Goal: Transaction & Acquisition: Purchase product/service

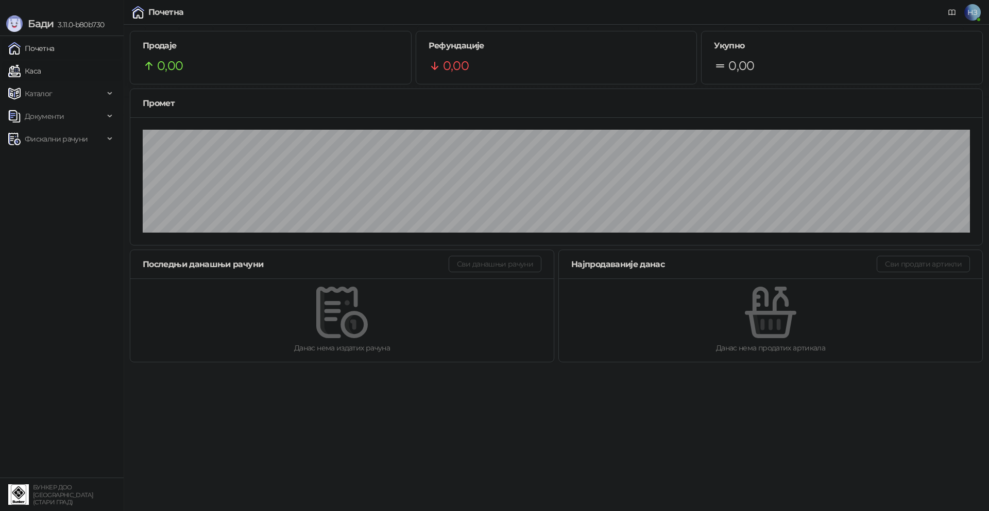
click at [41, 68] on link "Каса" at bounding box center [24, 71] width 32 height 21
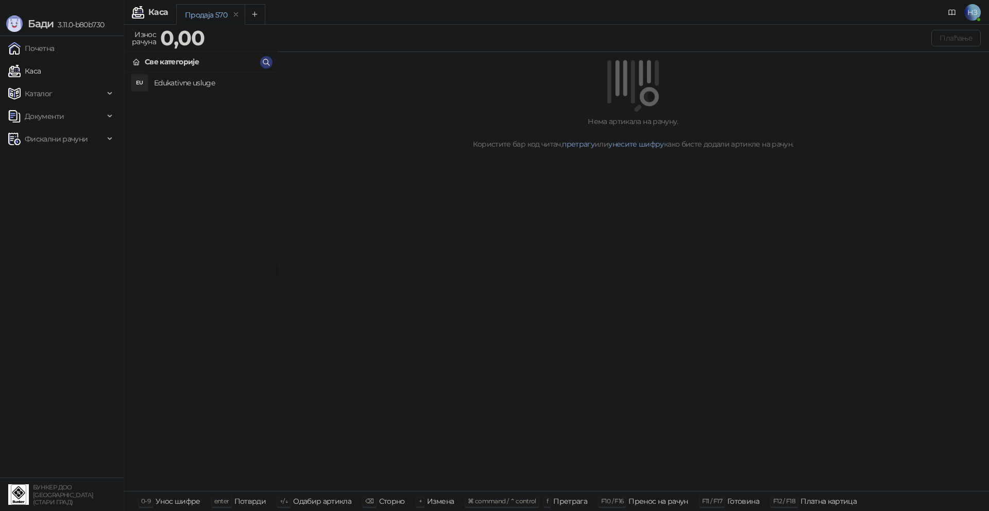
click at [191, 79] on h4 "Edukativne usluge" at bounding box center [211, 83] width 114 height 16
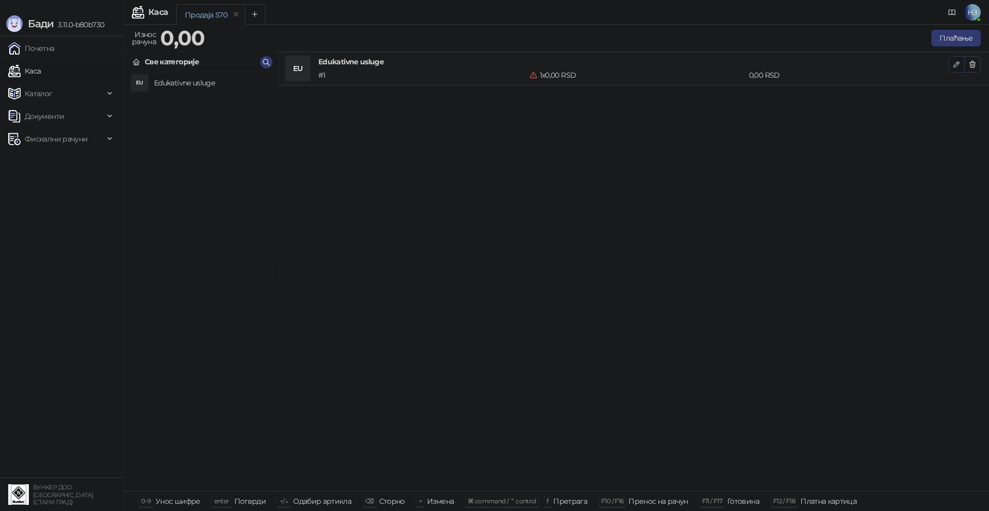
click at [957, 66] on icon "button" at bounding box center [956, 64] width 8 height 8
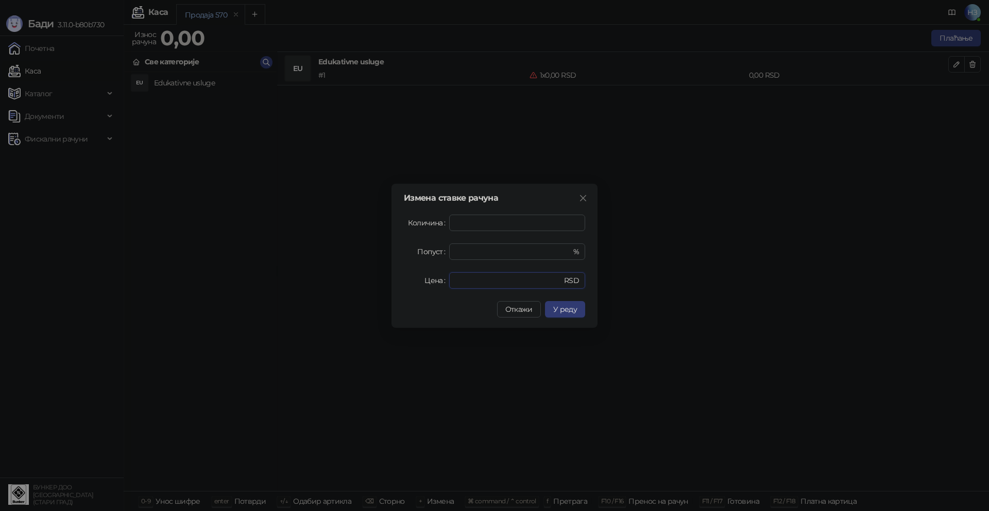
drag, startPoint x: 449, startPoint y: 285, endPoint x: 430, endPoint y: 283, distance: 19.7
click at [430, 283] on div "Цена * RSD" at bounding box center [494, 280] width 181 height 16
type input "****"
click at [564, 316] on button "У реду" at bounding box center [565, 309] width 40 height 16
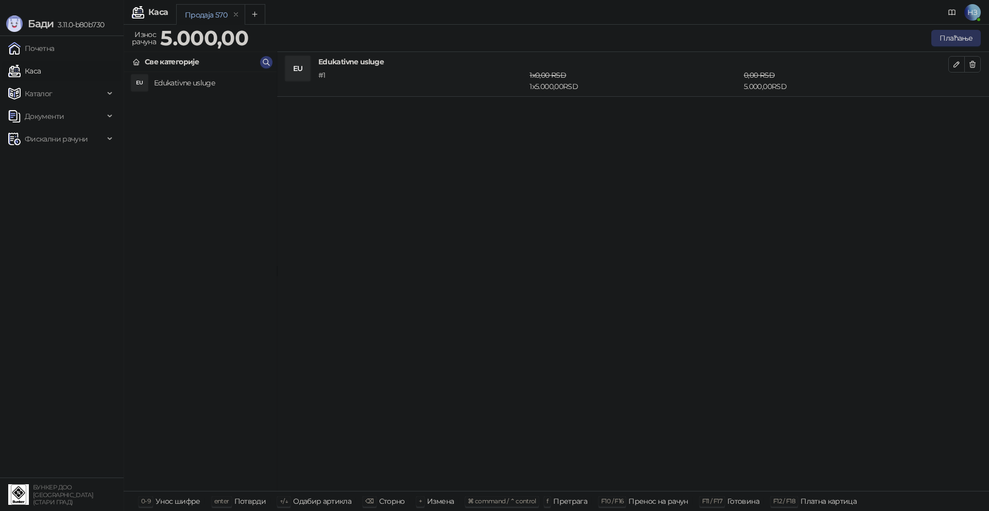
click at [959, 37] on button "Плаћање" at bounding box center [955, 38] width 49 height 16
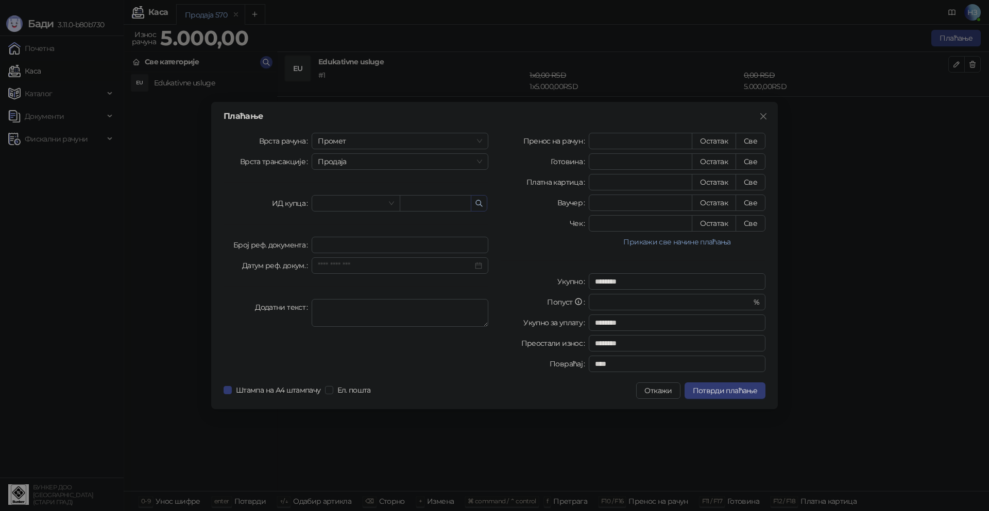
click at [482, 201] on icon "button" at bounding box center [479, 203] width 8 height 8
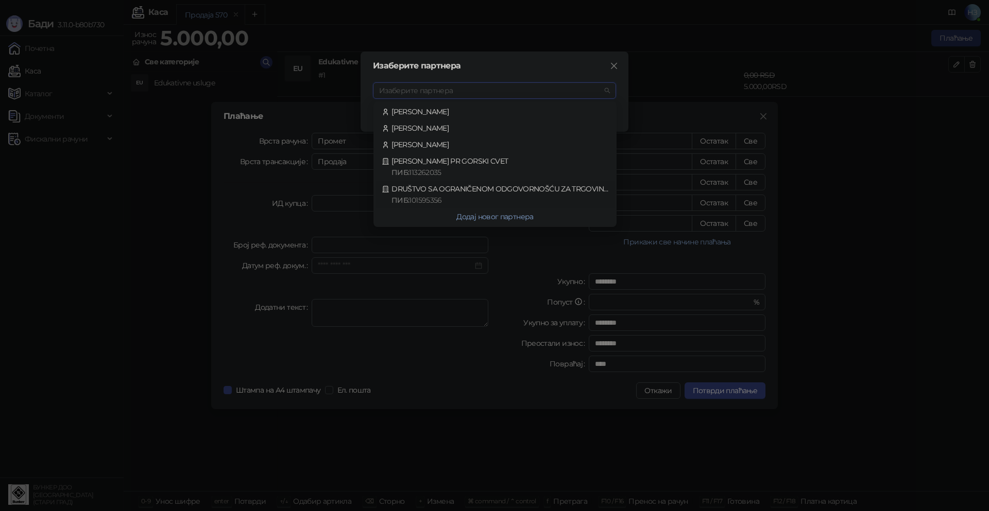
click at [488, 194] on div "DRUŠTVO SA OGRANIČENOM ODGOVORNOŠĆU ZA TRGOVINU I USLUGE [PERSON_NAME] ПИБ : 10…" at bounding box center [495, 194] width 227 height 23
type input "*********"
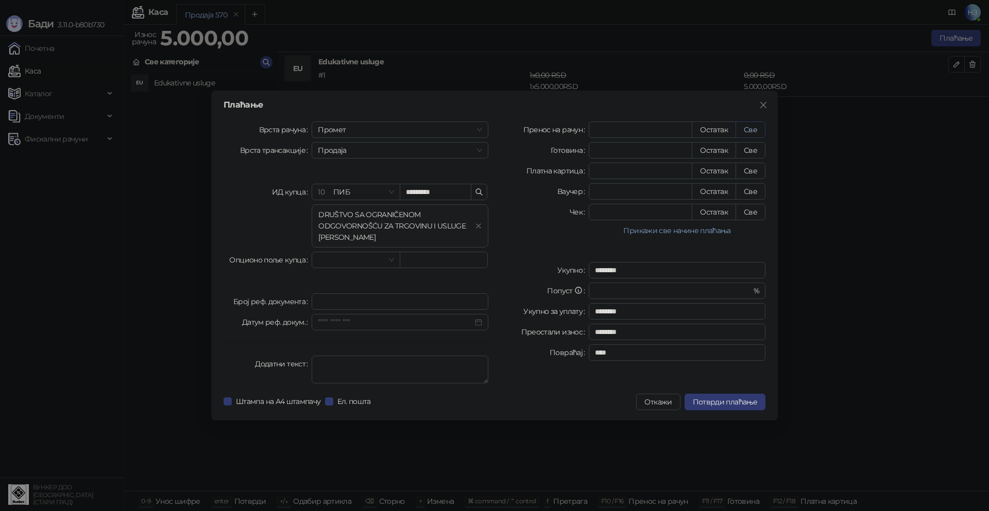
click at [748, 129] on button "Све" at bounding box center [750, 130] width 30 height 16
type input "****"
click at [725, 402] on span "Потврди плаћање" at bounding box center [725, 402] width 64 height 9
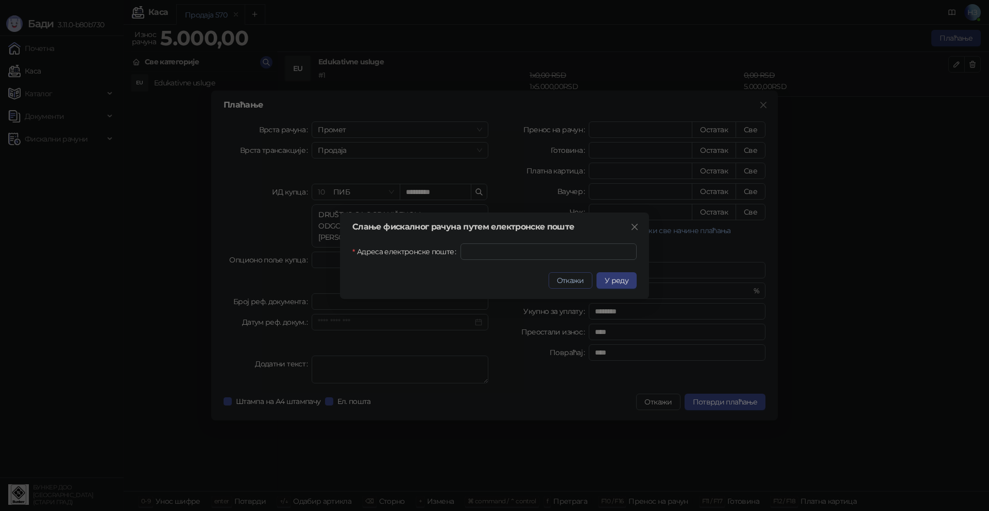
click at [572, 281] on span "Откажи" at bounding box center [570, 280] width 27 height 9
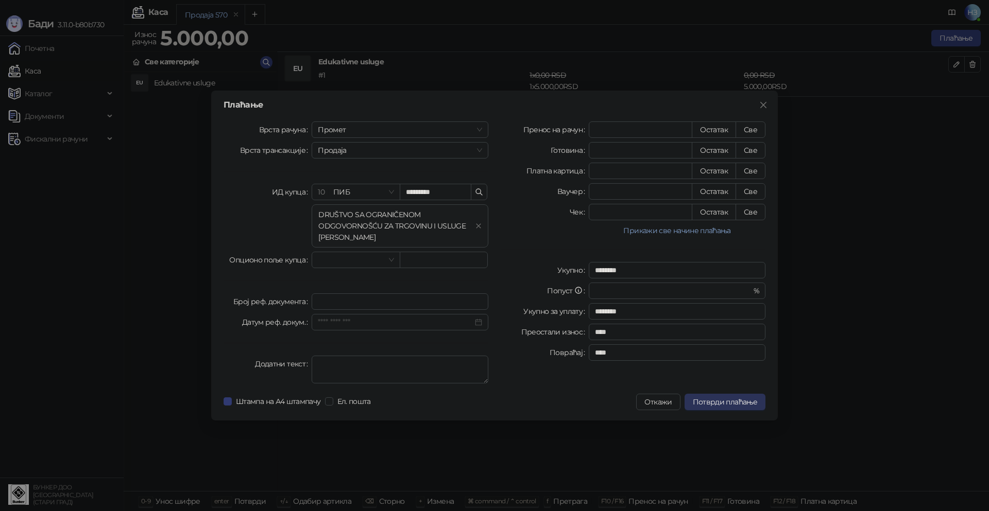
click at [730, 401] on span "Потврди плаћање" at bounding box center [725, 402] width 64 height 9
